Goal: Navigation & Orientation: Understand site structure

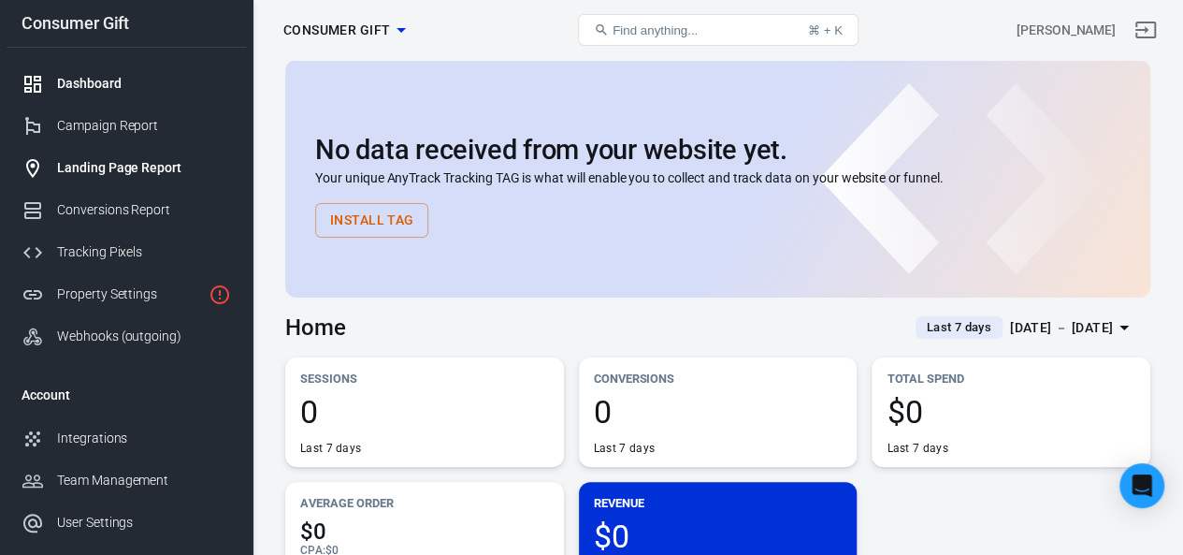
click at [131, 166] on div "Landing Page Report" at bounding box center [144, 168] width 174 height 20
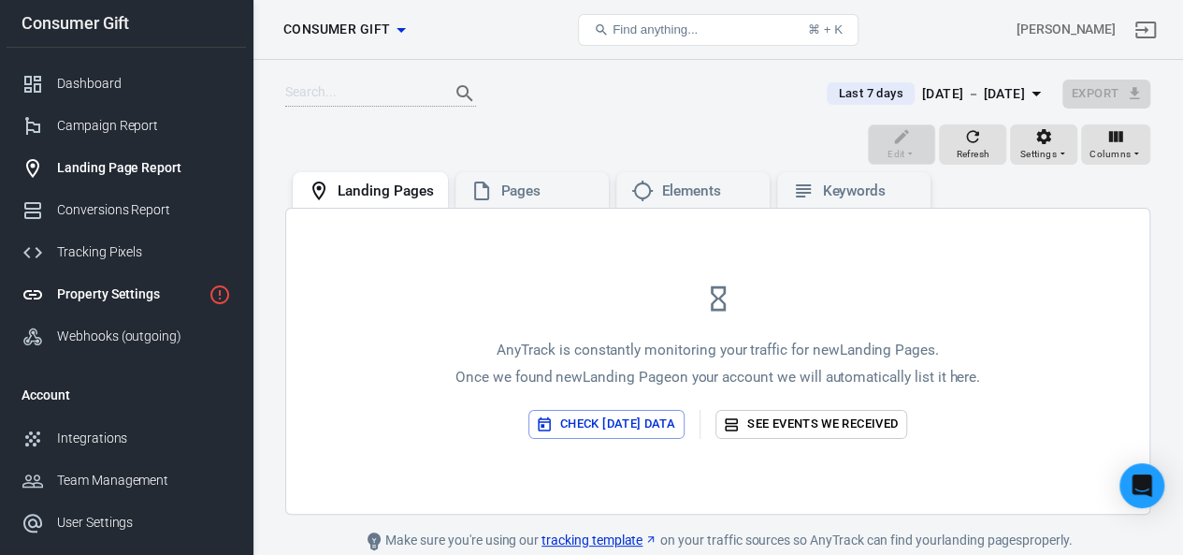
click at [126, 284] on div "Property Settings" at bounding box center [129, 294] width 144 height 20
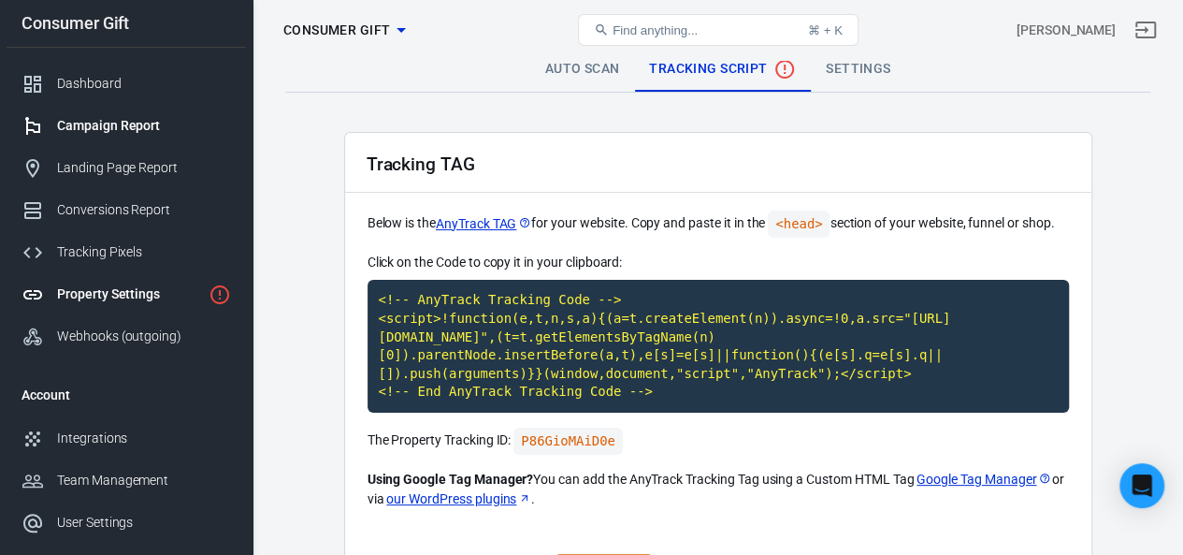
click at [110, 137] on link "Campaign Report" at bounding box center [126, 126] width 239 height 42
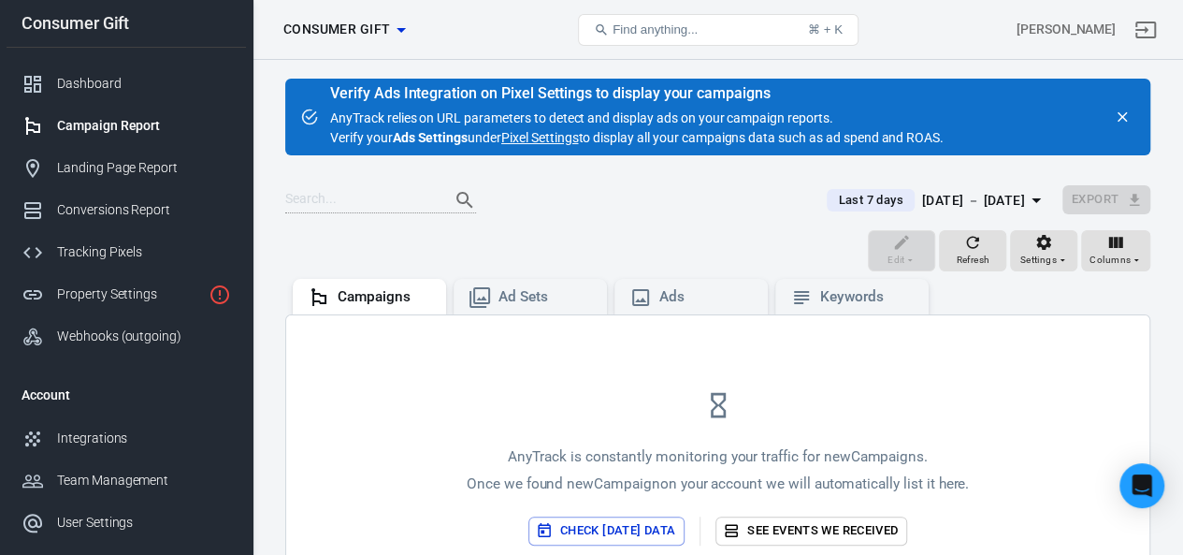
click at [361, 31] on span "Consumer Gift" at bounding box center [336, 29] width 107 height 23
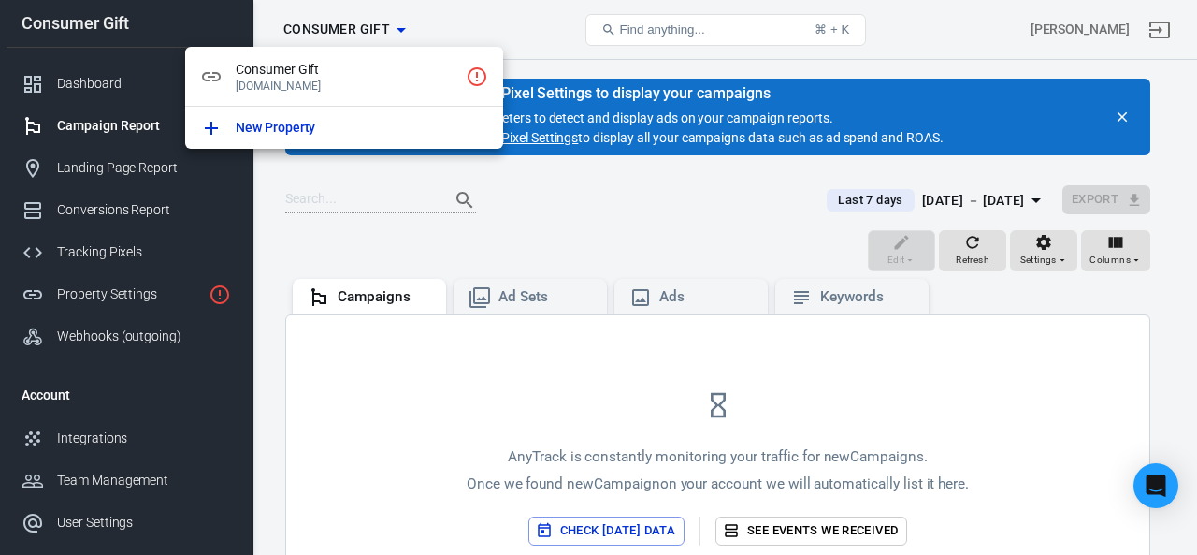
click at [361, 31] on div at bounding box center [598, 277] width 1197 height 555
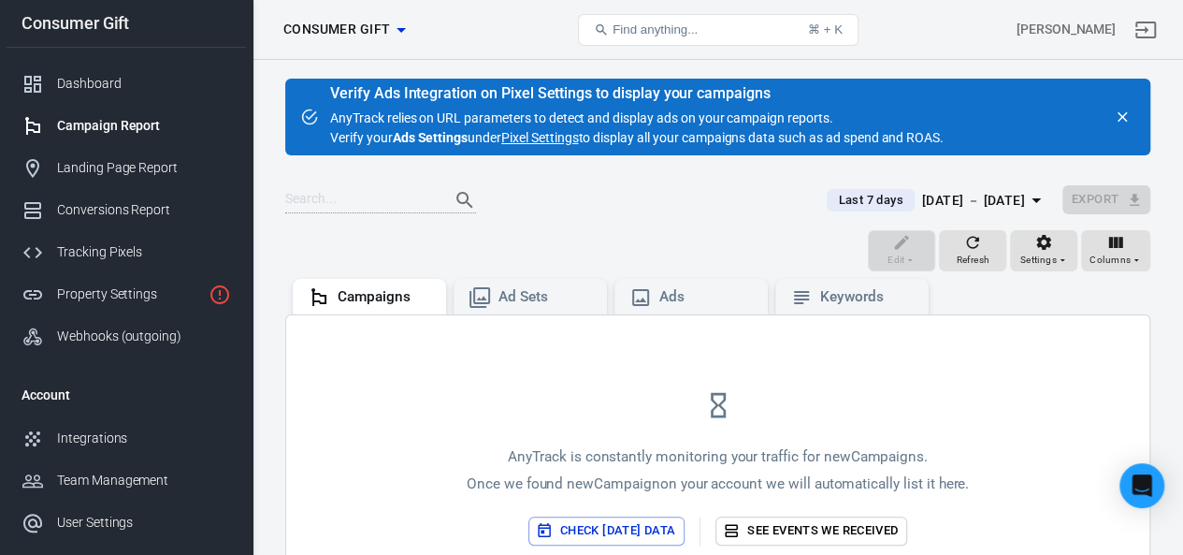
click at [114, 121] on div "Campaign Report" at bounding box center [144, 126] width 174 height 20
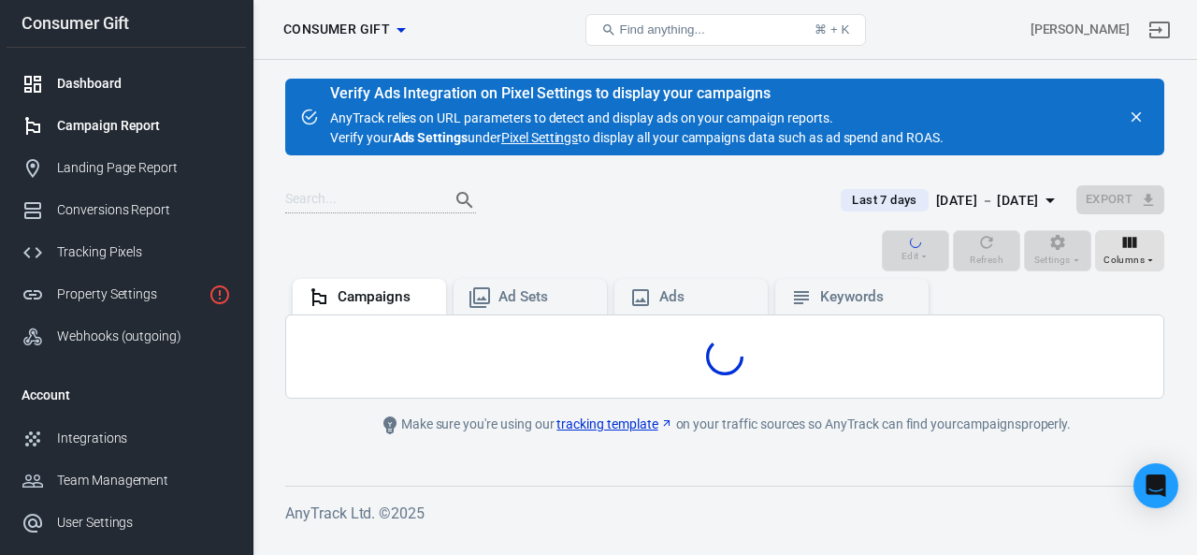
click at [105, 85] on div "Dashboard" at bounding box center [144, 84] width 174 height 20
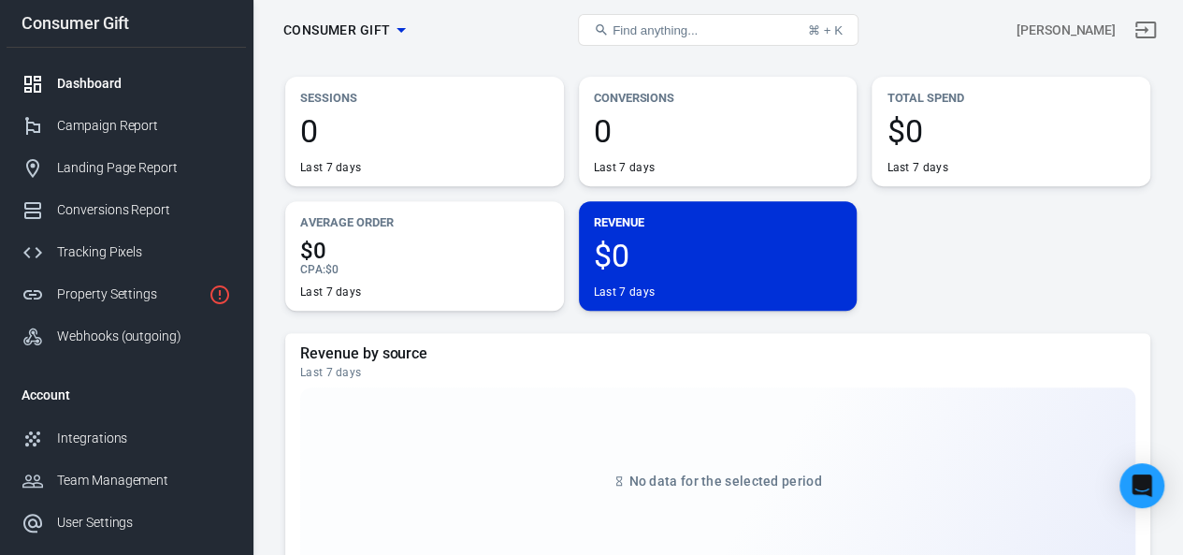
click at [82, 81] on div "Dashboard" at bounding box center [144, 84] width 174 height 20
click at [325, 39] on span "Consumer Gift" at bounding box center [336, 30] width 107 height 23
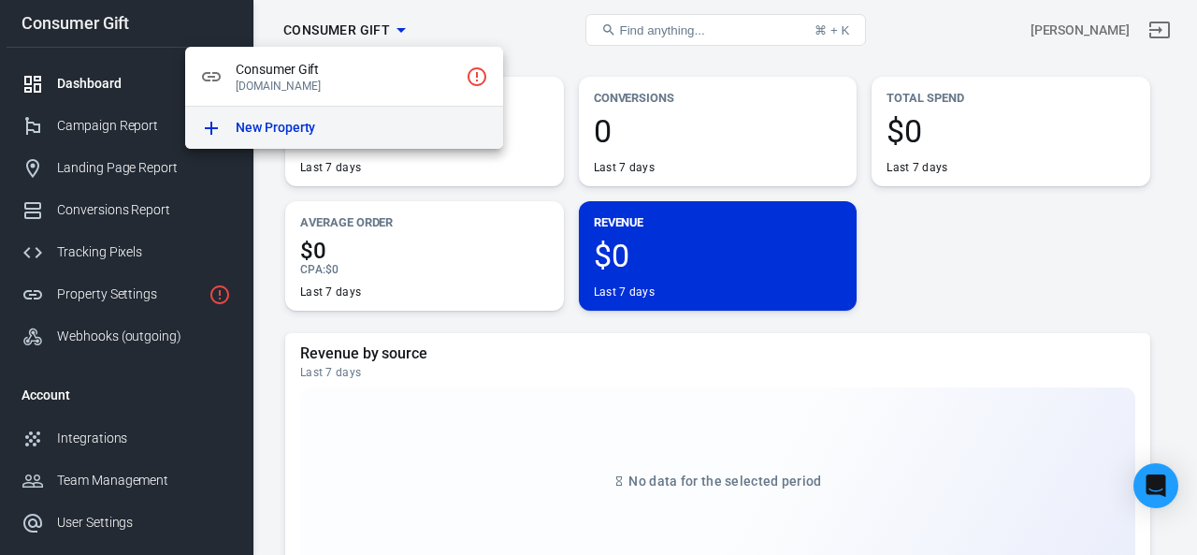
click at [301, 123] on p "New Property" at bounding box center [275, 128] width 79 height 20
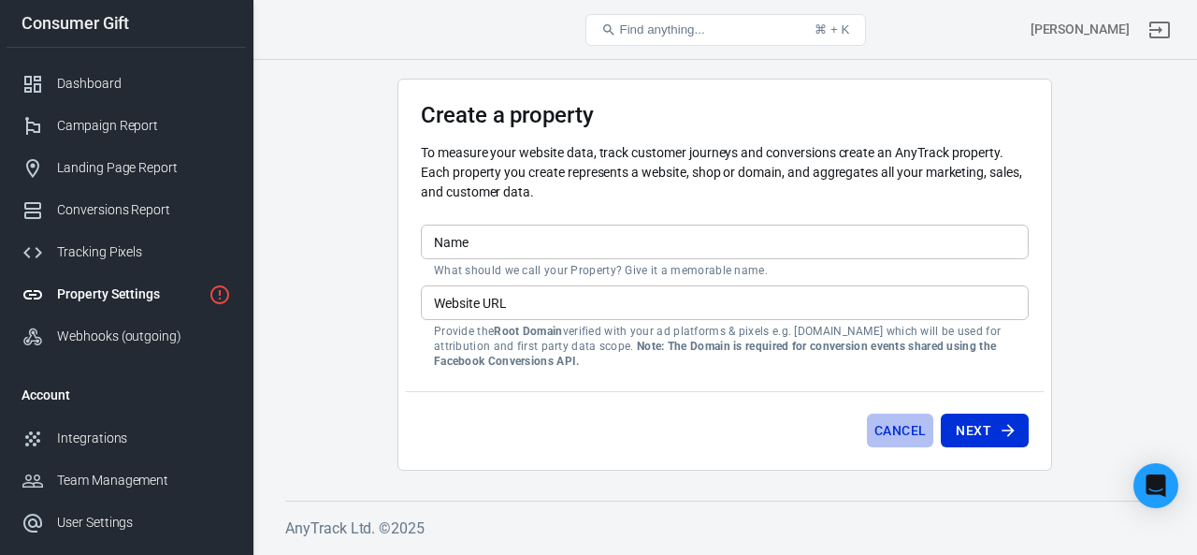
click at [898, 433] on button "Cancel" at bounding box center [900, 430] width 66 height 35
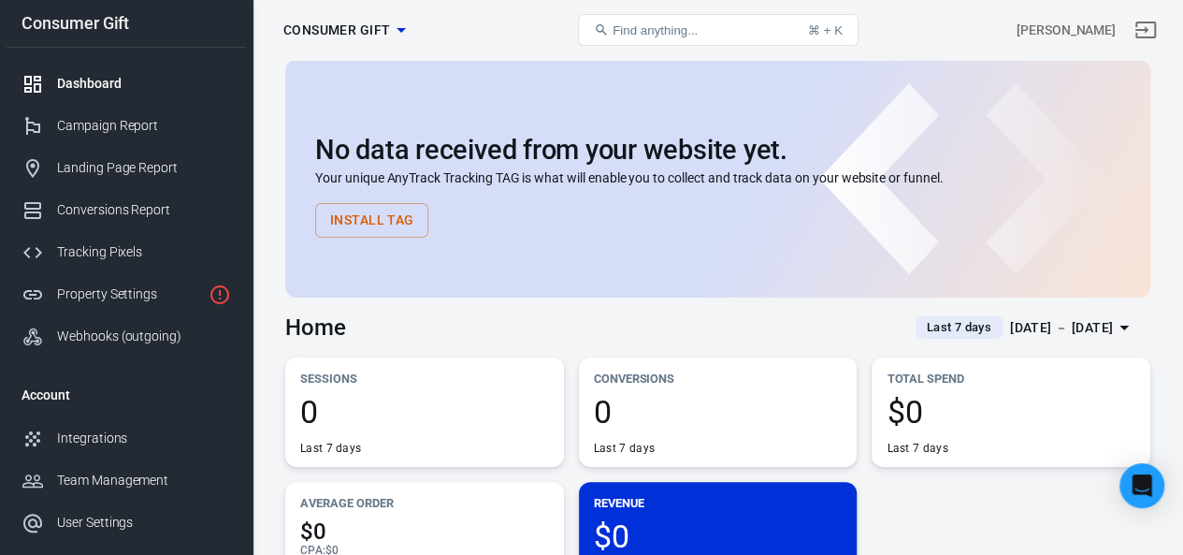
click at [93, 83] on div "Dashboard" at bounding box center [144, 84] width 174 height 20
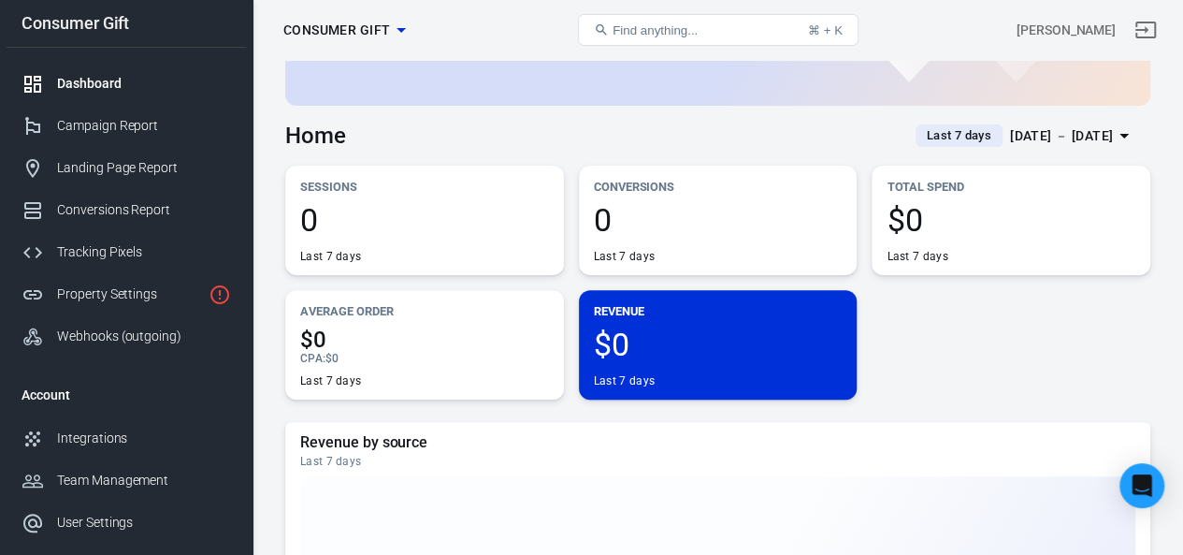
scroll to position [281, 0]
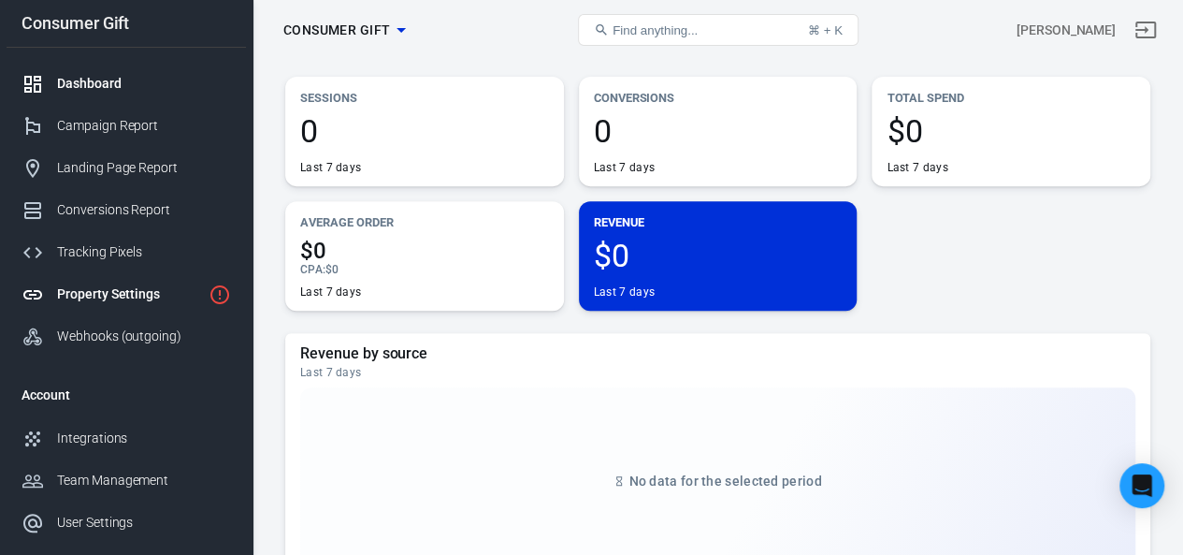
click at [118, 277] on link "Property Settings" at bounding box center [126, 294] width 239 height 42
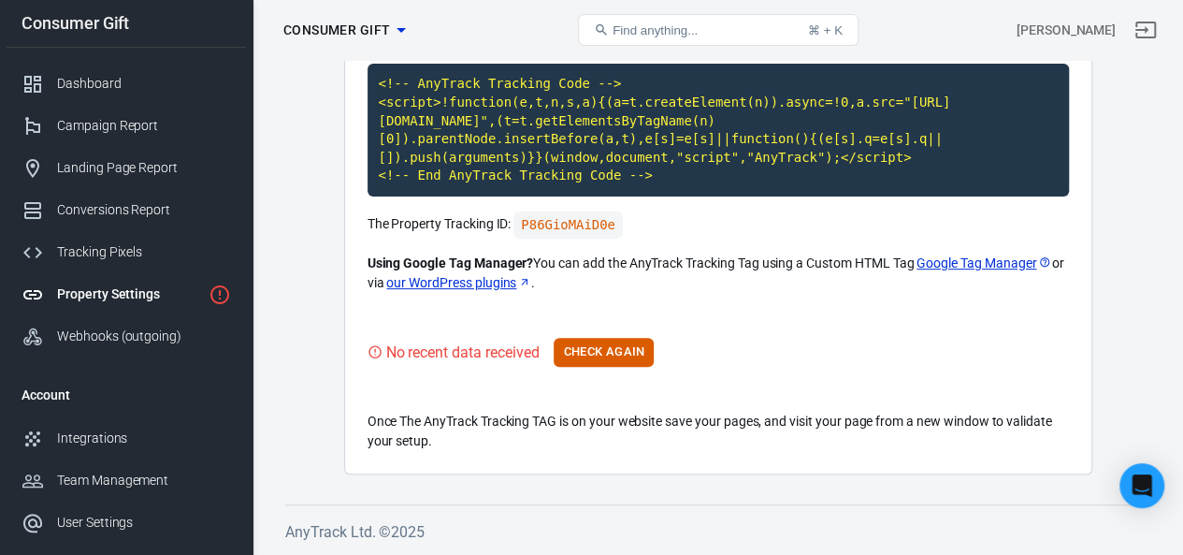
scroll to position [213, 0]
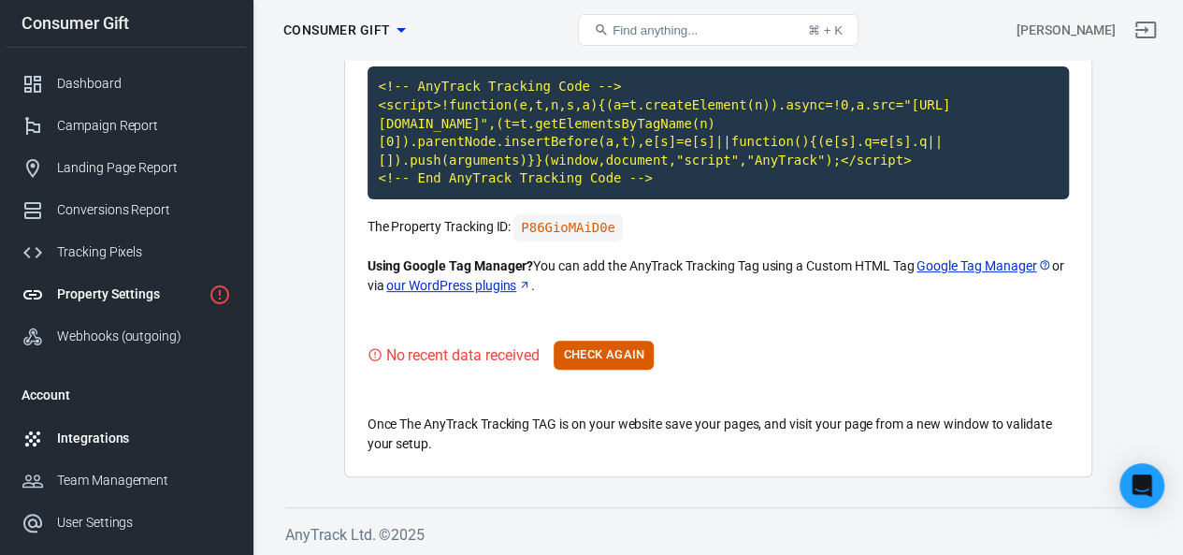
click at [94, 433] on div "Integrations" at bounding box center [144, 438] width 174 height 20
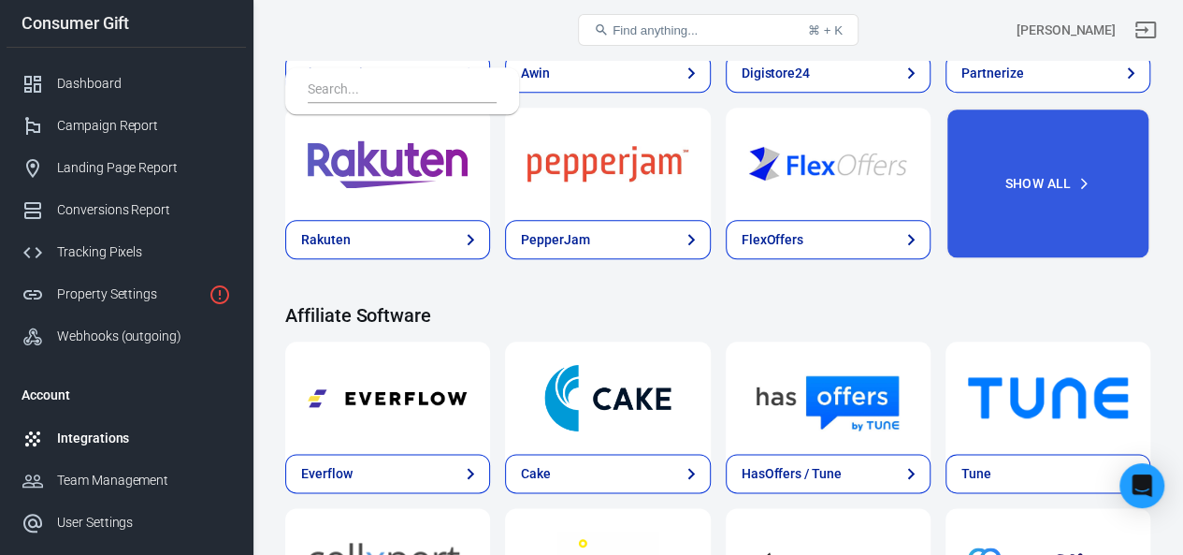
scroll to position [1122, 0]
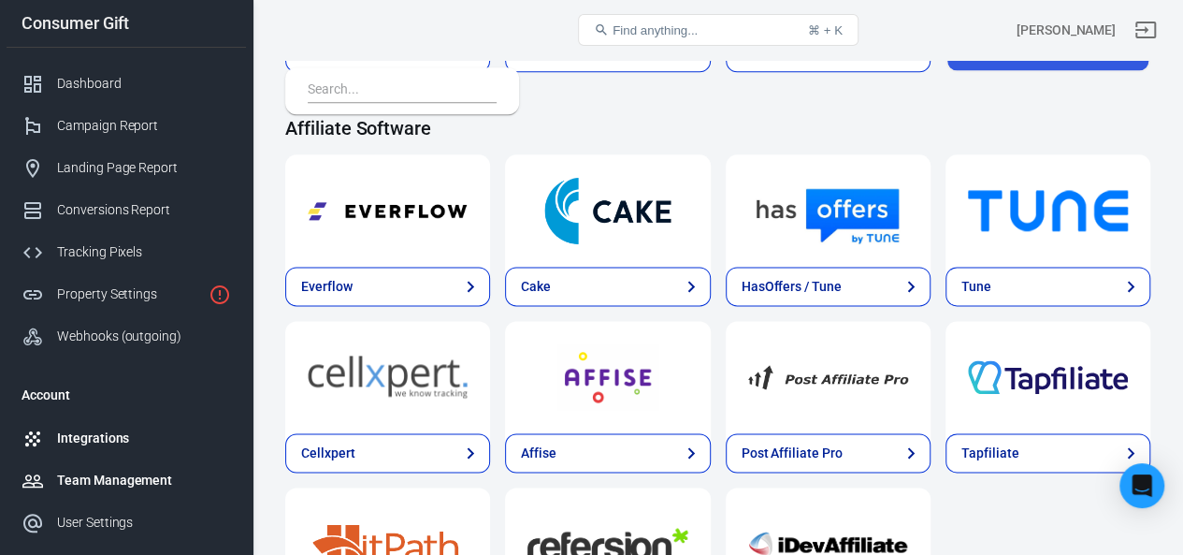
click at [66, 486] on div "Team Management" at bounding box center [144, 480] width 174 height 20
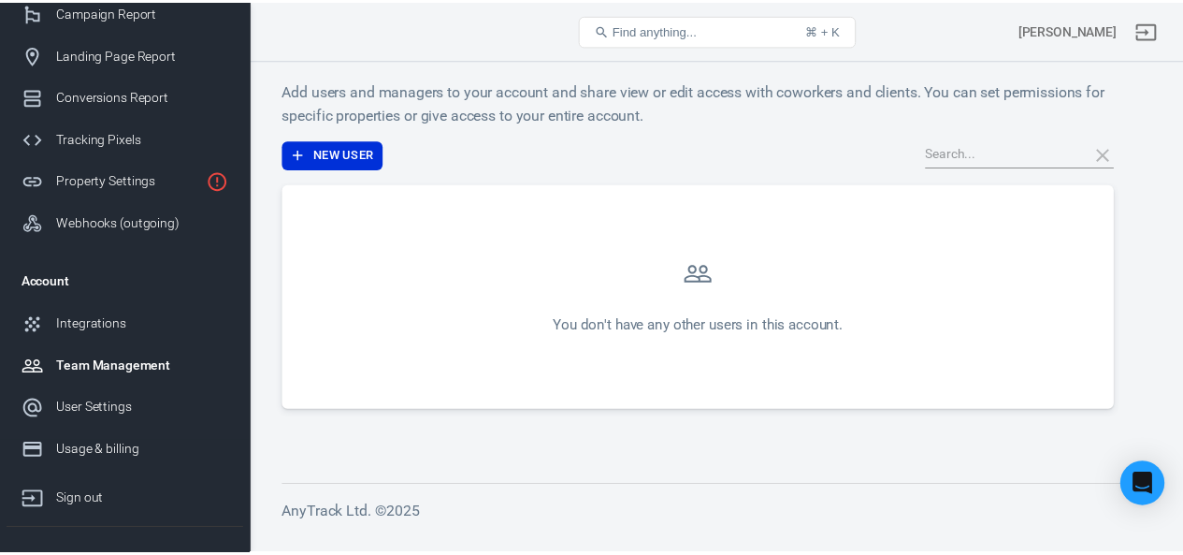
scroll to position [182, 0]
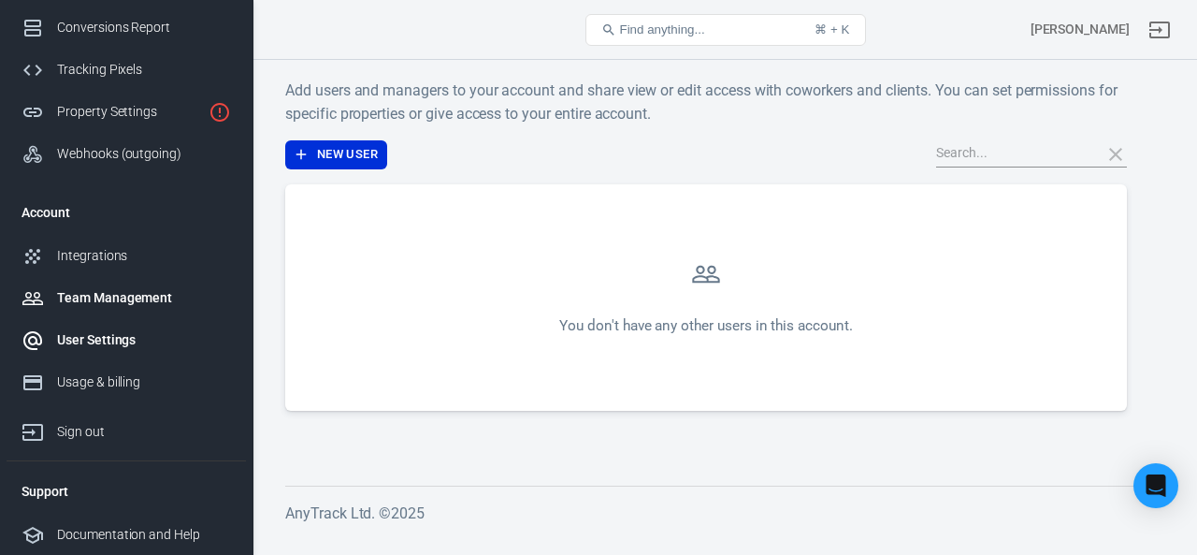
click at [116, 341] on div "User Settings" at bounding box center [144, 340] width 174 height 20
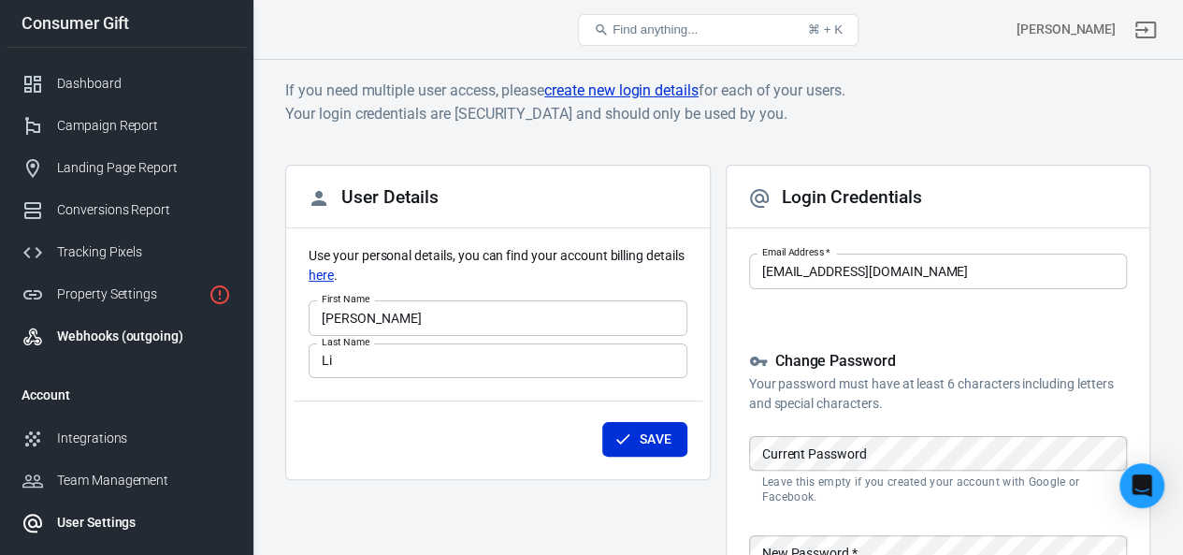
click at [121, 339] on div "Webhooks (outgoing)" at bounding box center [144, 336] width 174 height 20
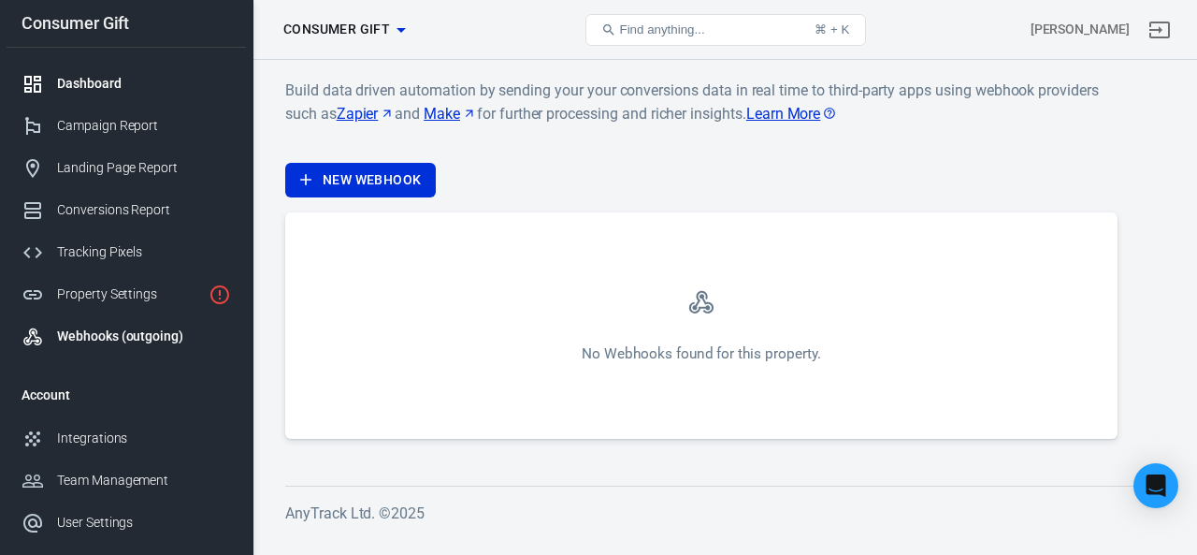
click at [101, 88] on div "Dashboard" at bounding box center [144, 84] width 174 height 20
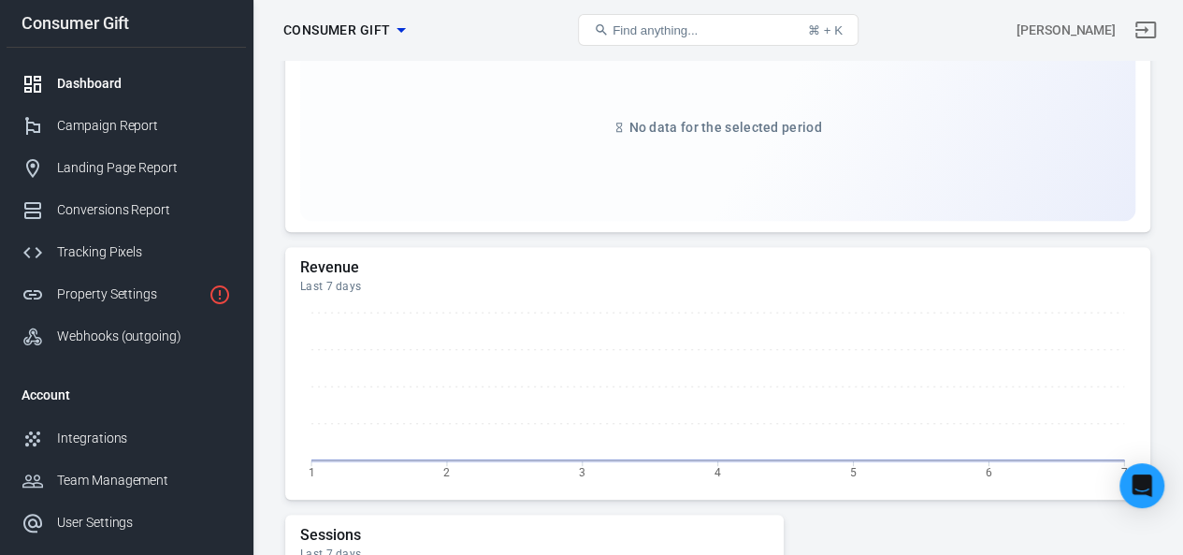
scroll to position [655, 0]
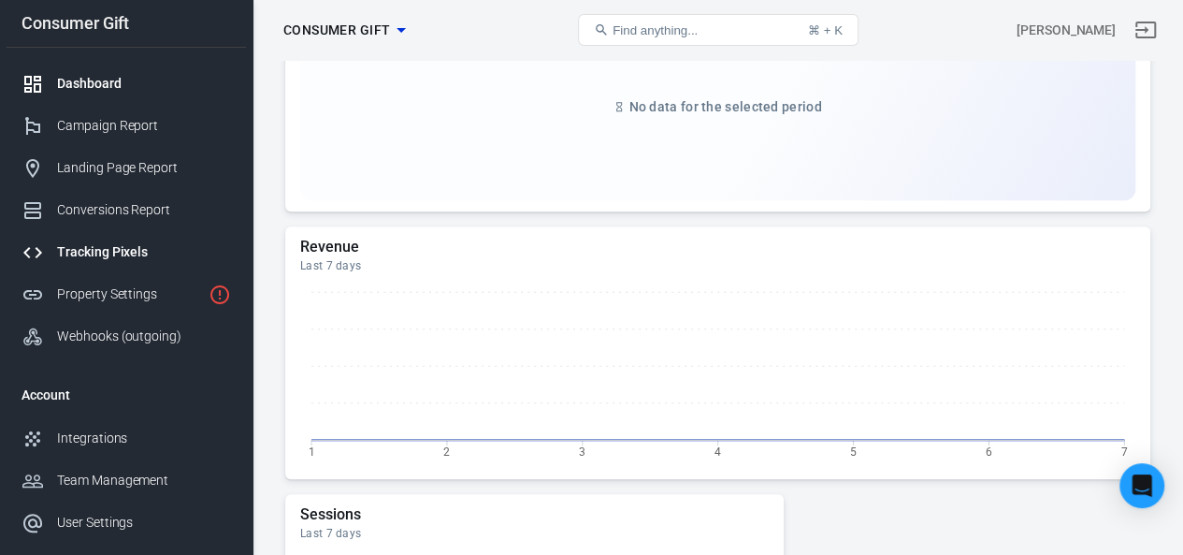
click at [89, 246] on div "Tracking Pixels" at bounding box center [144, 252] width 174 height 20
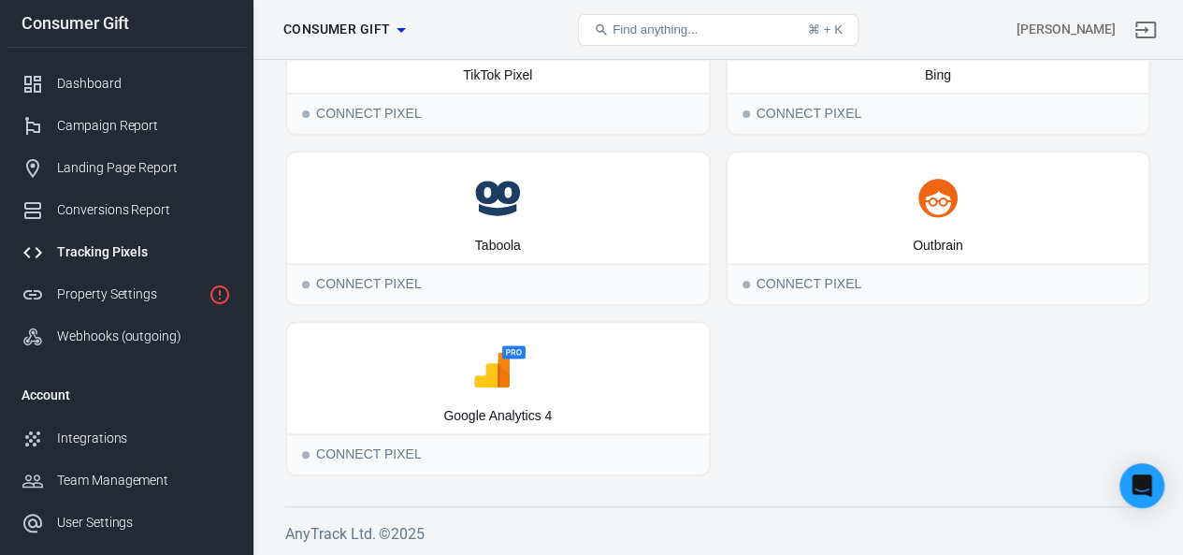
scroll to position [308, 0]
